Goal: Task Accomplishment & Management: Manage account settings

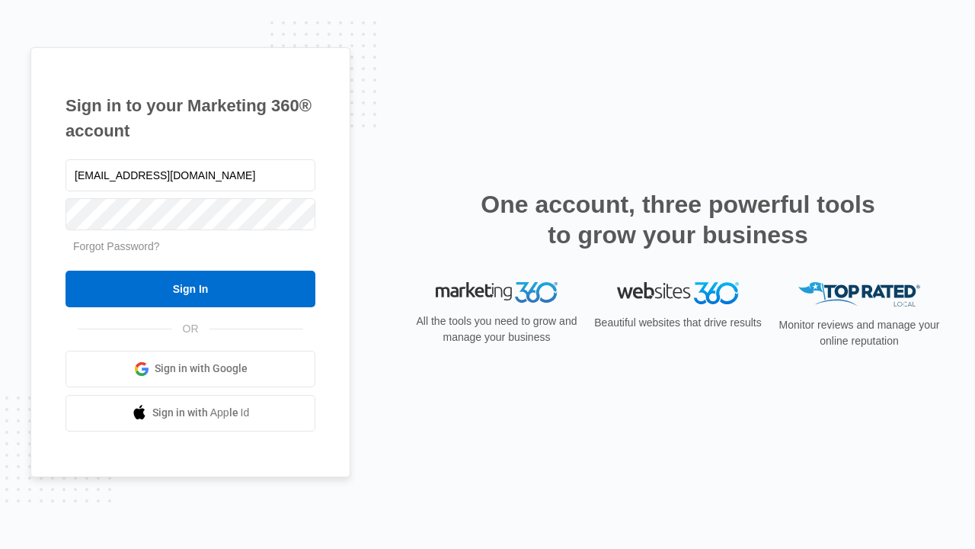
type input "[EMAIL_ADDRESS][DOMAIN_NAME]"
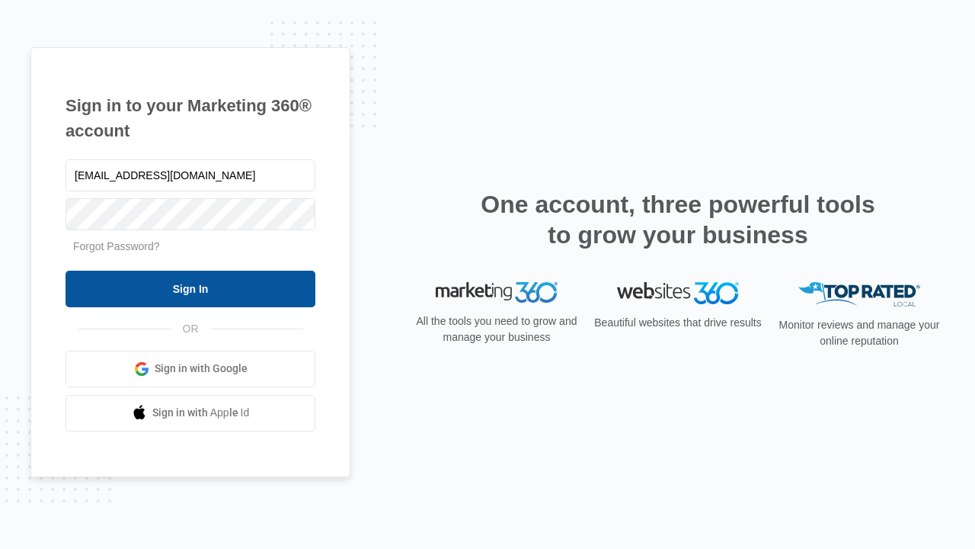
click at [190, 288] on input "Sign In" at bounding box center [191, 288] width 250 height 37
